Goal: Navigation & Orientation: Go to known website

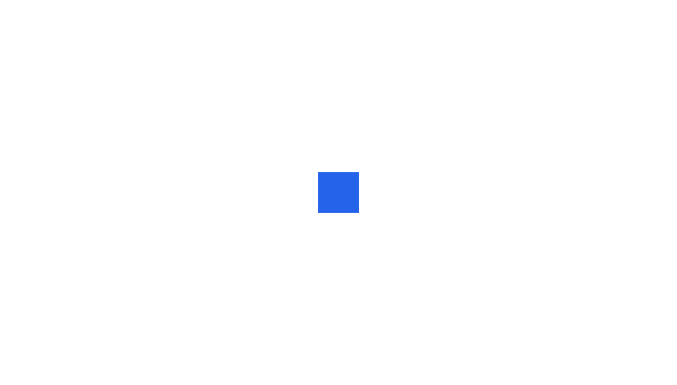
click at [484, 94] on div at bounding box center [338, 192] width 677 height 385
click at [385, 47] on div at bounding box center [338, 192] width 677 height 385
